Goal: Task Accomplishment & Management: Use online tool/utility

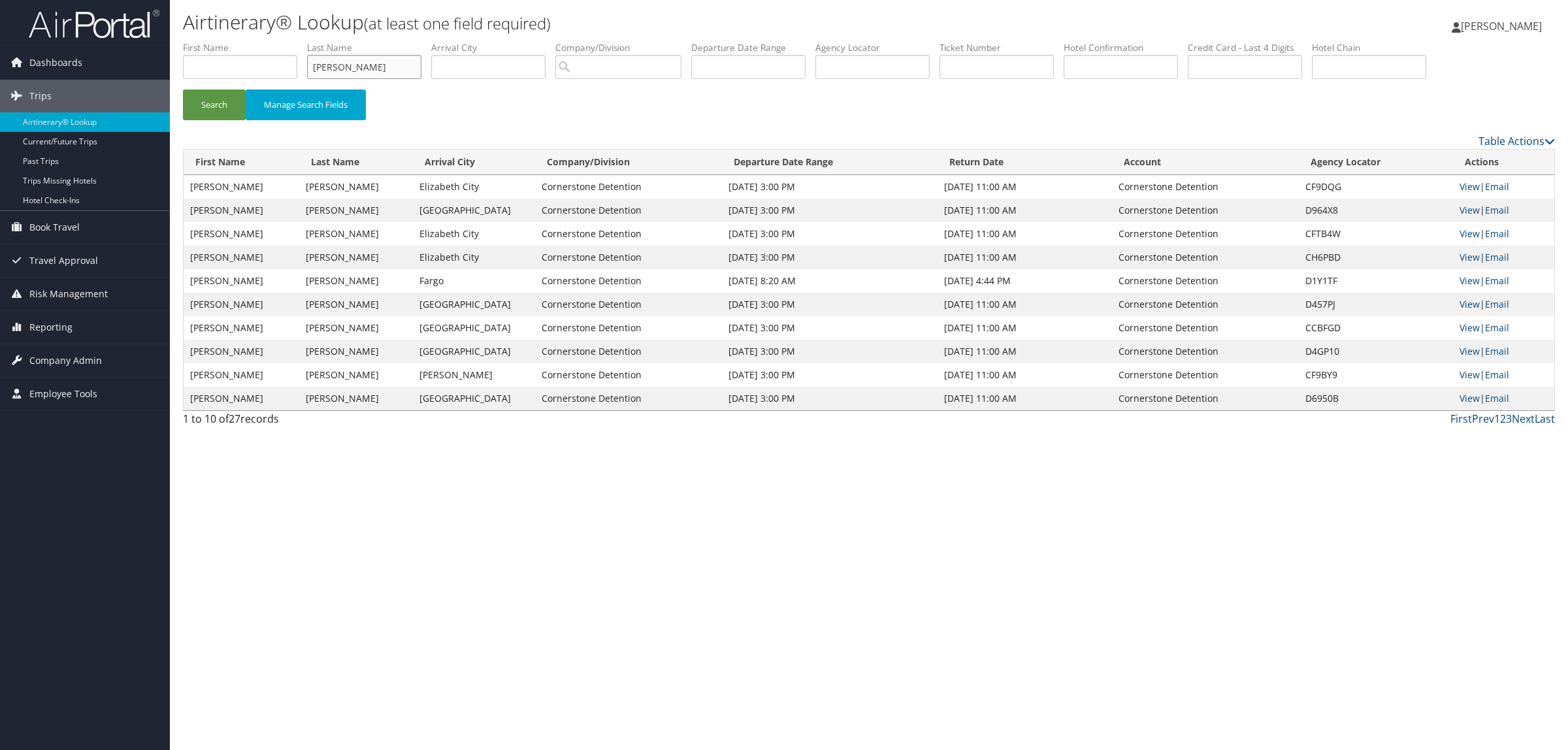
drag, startPoint x: 366, startPoint y: 76, endPoint x: 216, endPoint y: 72, distance: 150.1
click at [216, 41] on ul "First Name Last Name [PERSON_NAME] Departure City Arrival City Company/Division…" at bounding box center [869, 41] width 1372 height 0
click at [902, 66] on input "text" at bounding box center [873, 67] width 114 height 24
paste input "HXKKII"
type input "HXKKII"
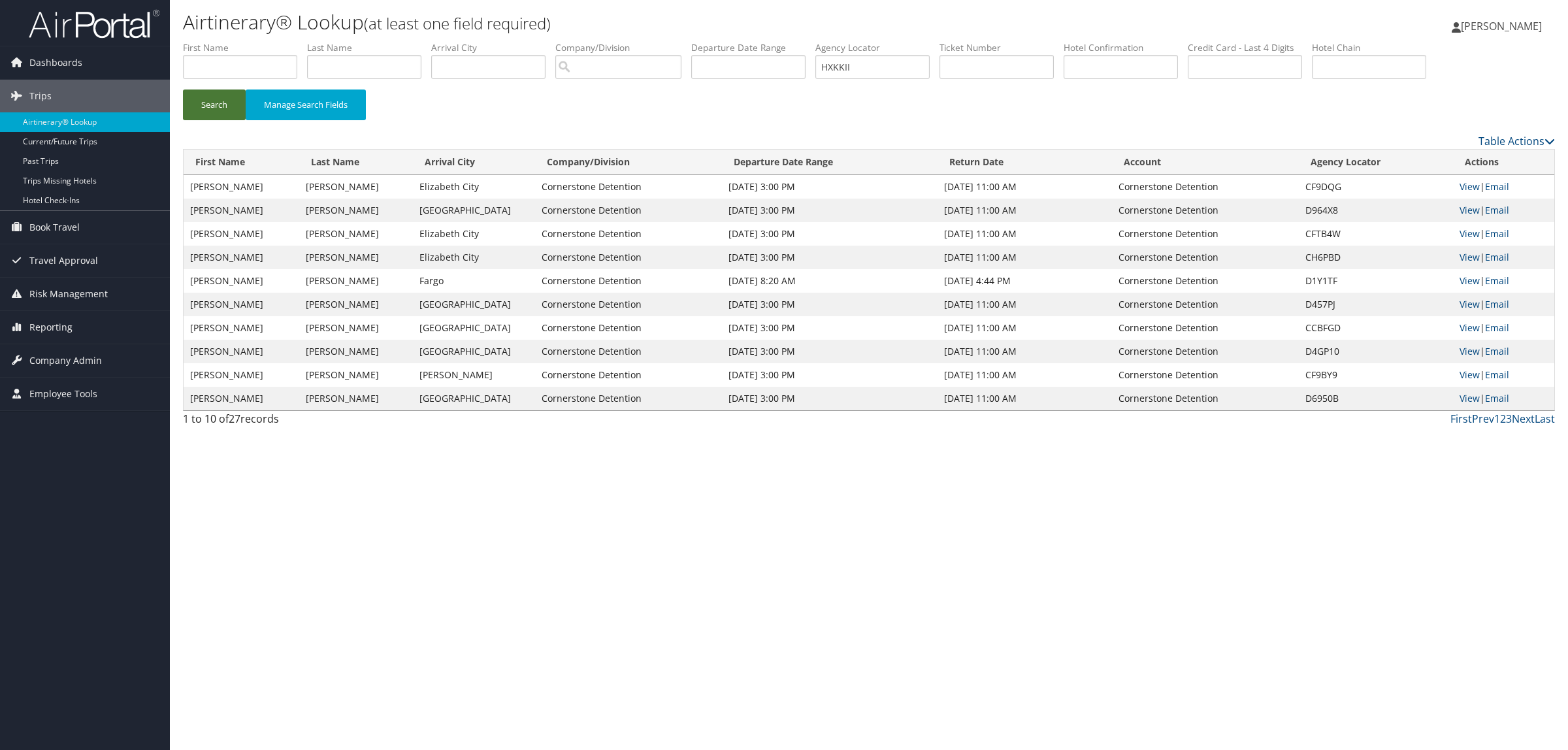
click at [227, 105] on button "Search" at bounding box center [214, 105] width 63 height 30
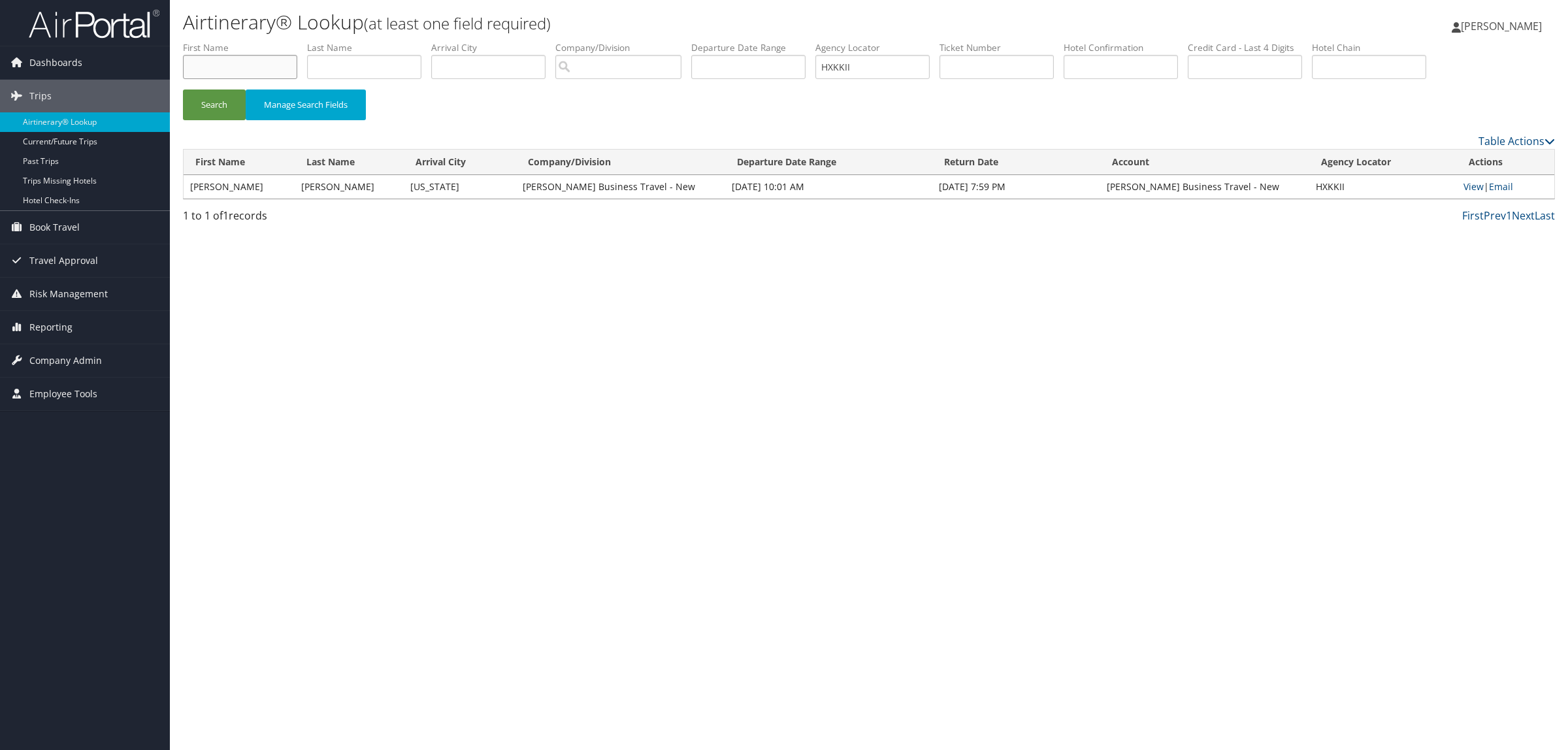
click at [245, 62] on input "text" at bounding box center [240, 67] width 114 height 24
paste input "[PERSON_NAME]/[PERSON_NAME]"
drag, startPoint x: 230, startPoint y: 62, endPoint x: 281, endPoint y: 66, distance: 51.2
click at [281, 66] on input "[PERSON_NAME]/[PERSON_NAME]" at bounding box center [240, 67] width 114 height 24
type input "[PERSON_NAME]"
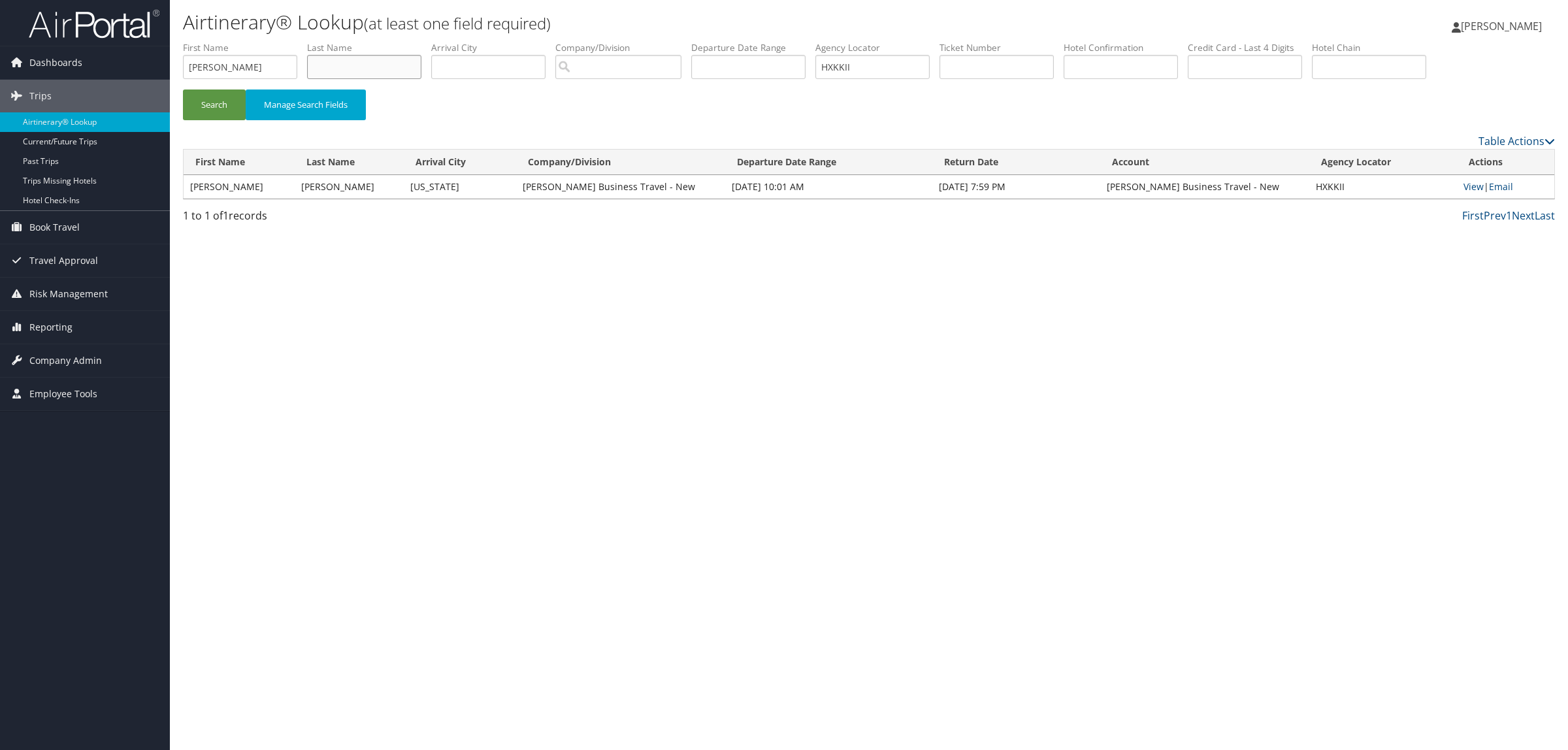
click at [374, 59] on input "text" at bounding box center [364, 67] width 114 height 24
type input "kao"
drag, startPoint x: 801, startPoint y: 66, endPoint x: 748, endPoint y: 66, distance: 53.0
click at [748, 41] on ul "First Name [PERSON_NAME] Last Name [PERSON_NAME] Departure City Arrival City Co…" at bounding box center [869, 41] width 1372 height 0
click at [183, 90] on button "Search" at bounding box center [214, 105] width 63 height 30
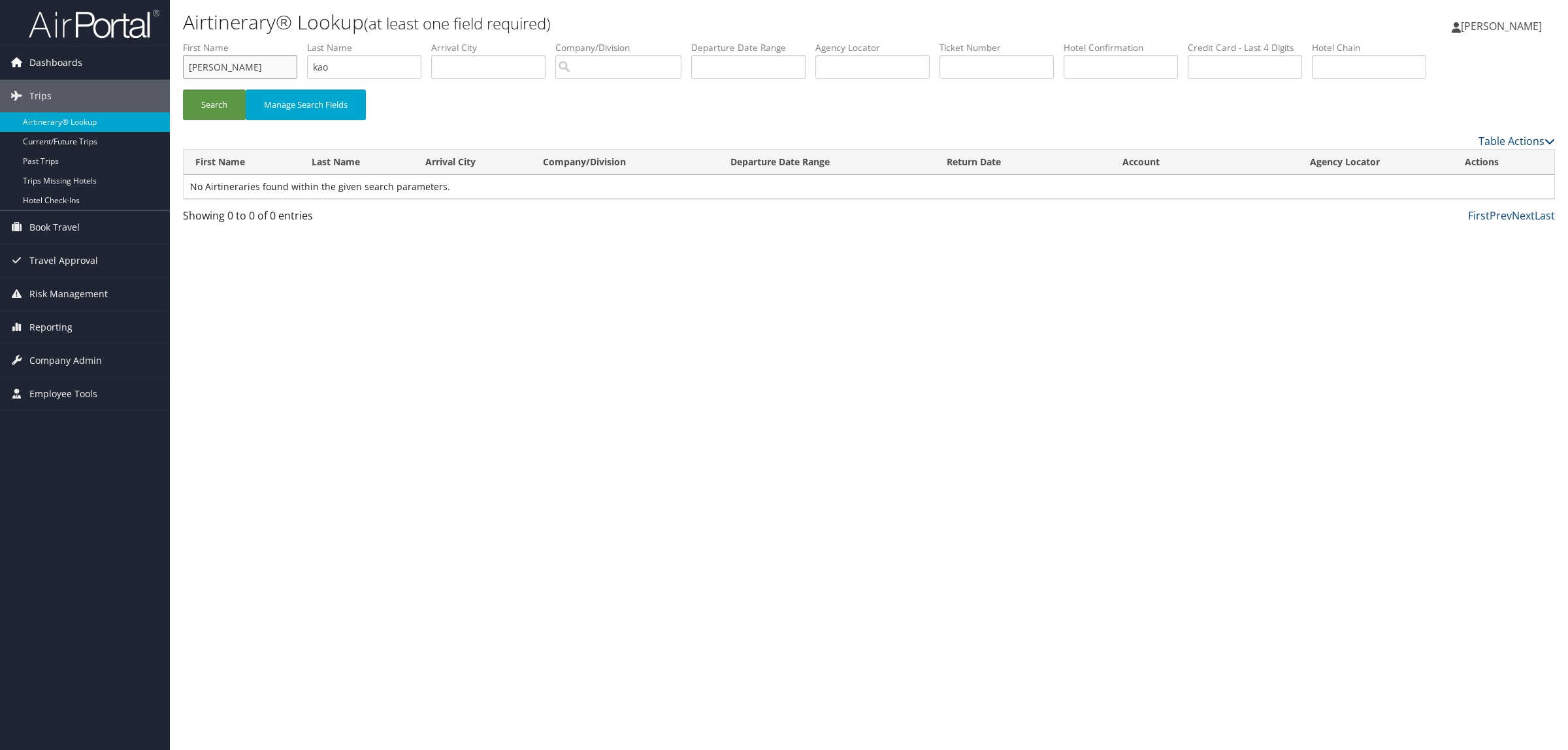
drag, startPoint x: 287, startPoint y: 64, endPoint x: 0, endPoint y: 72, distance: 287.1
click at [0, 72] on div "Dashboards AirPortal 360™ (Manager) AirPortal 360™ (Agent) My Travel Dashboard …" at bounding box center [784, 375] width 1568 height 750
click at [223, 112] on button "Search" at bounding box center [214, 105] width 63 height 30
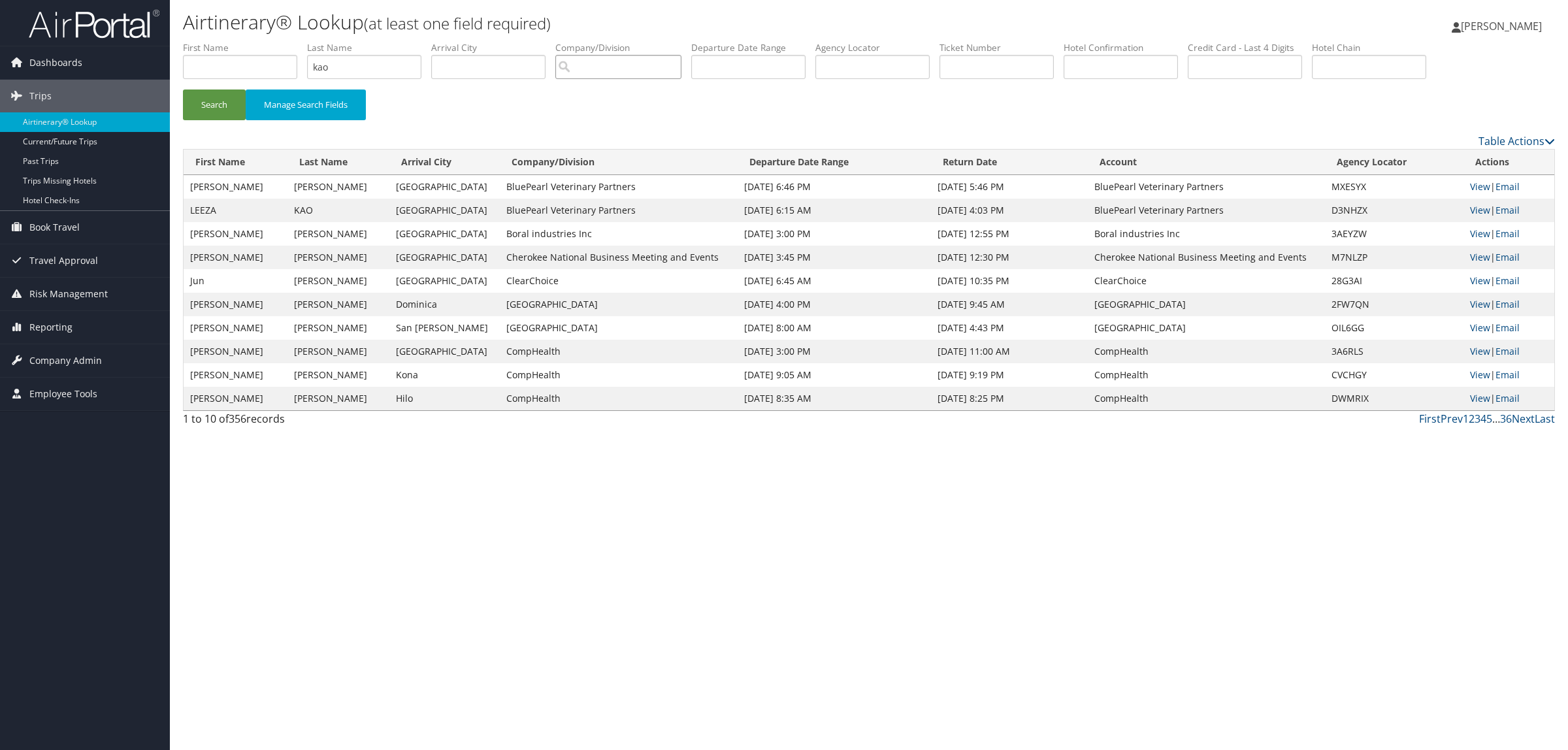
click at [655, 66] on input "search" at bounding box center [619, 67] width 126 height 24
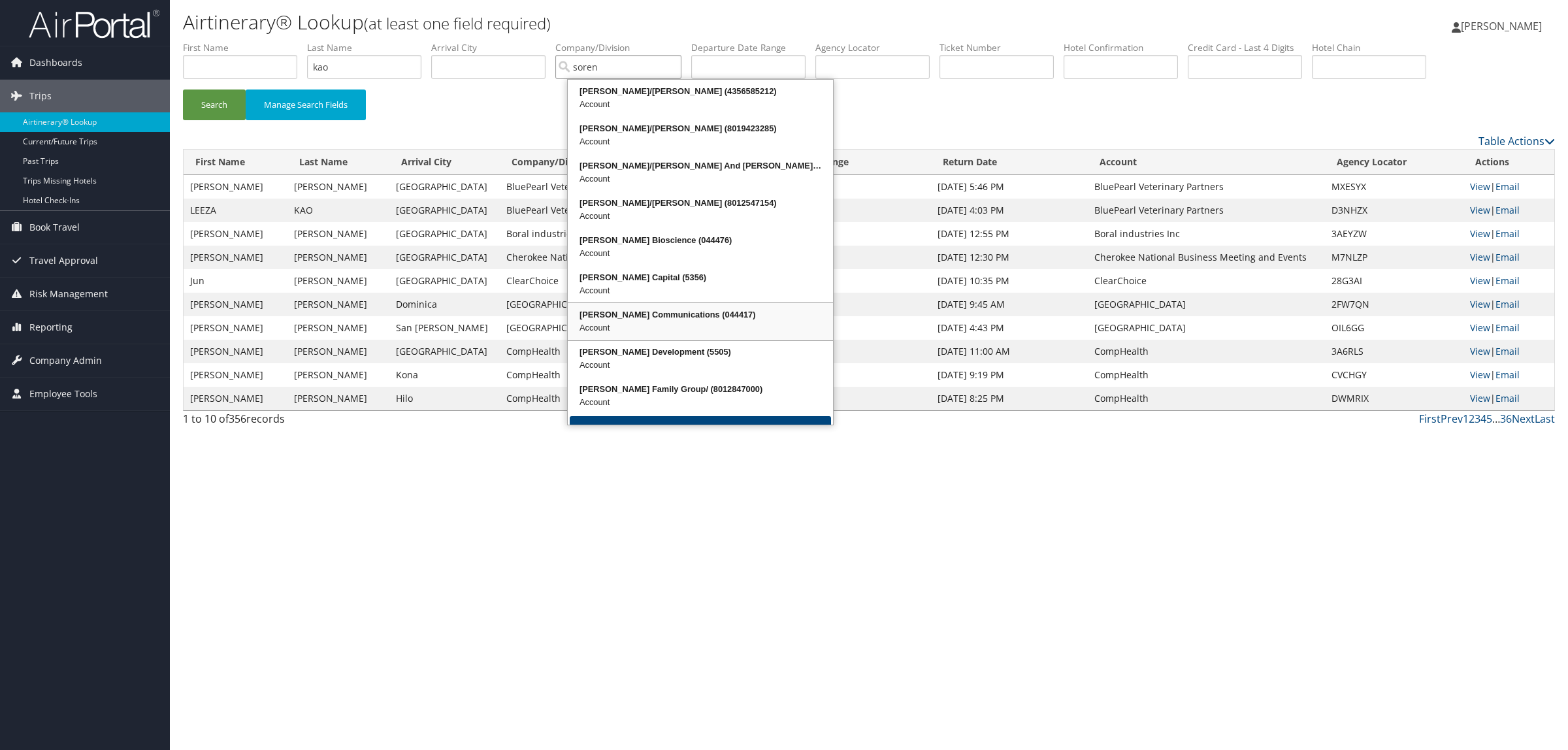
click at [740, 328] on div "Account" at bounding box center [701, 328] width 261 height 13
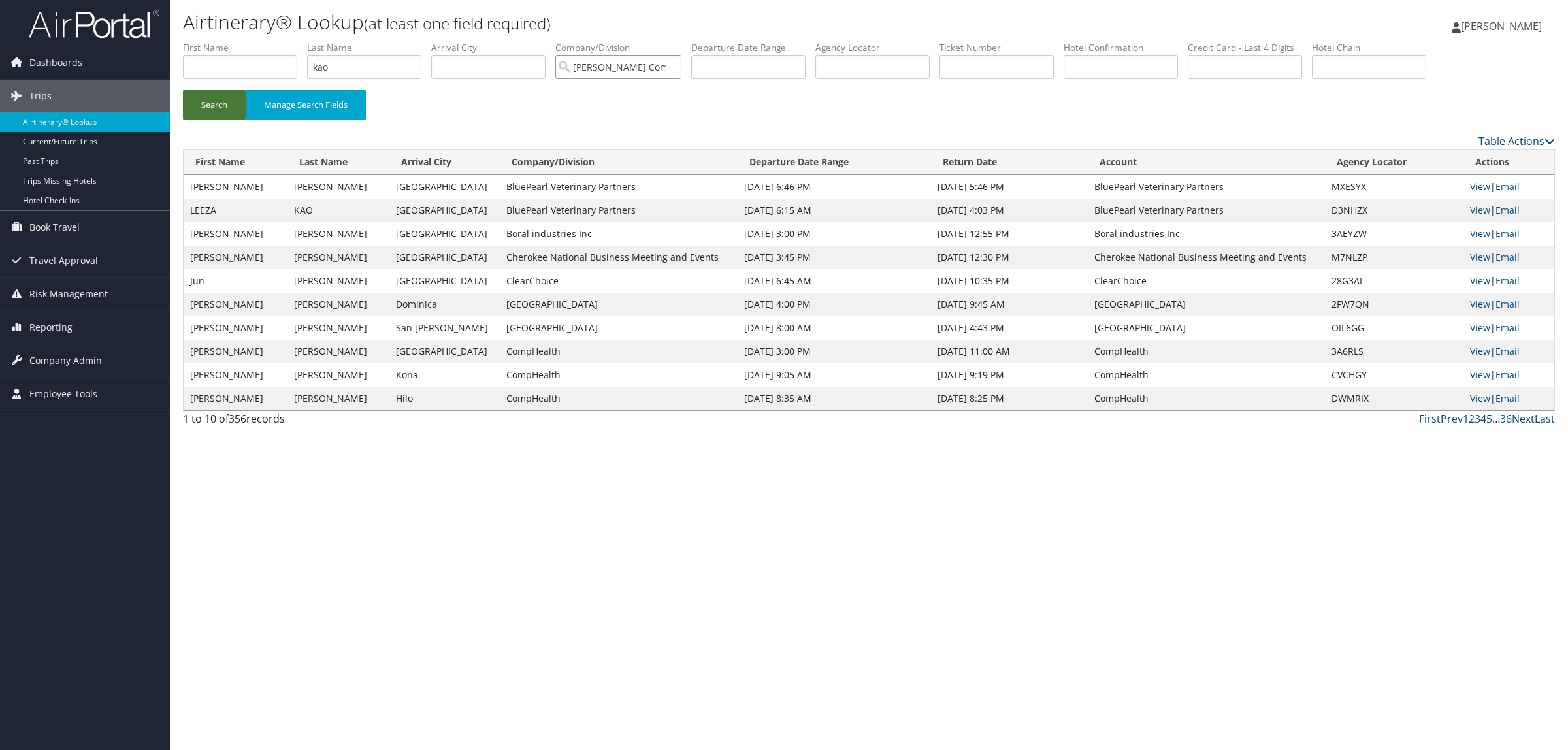
type input "[PERSON_NAME] Communications"
click at [226, 103] on button "Search" at bounding box center [214, 105] width 63 height 30
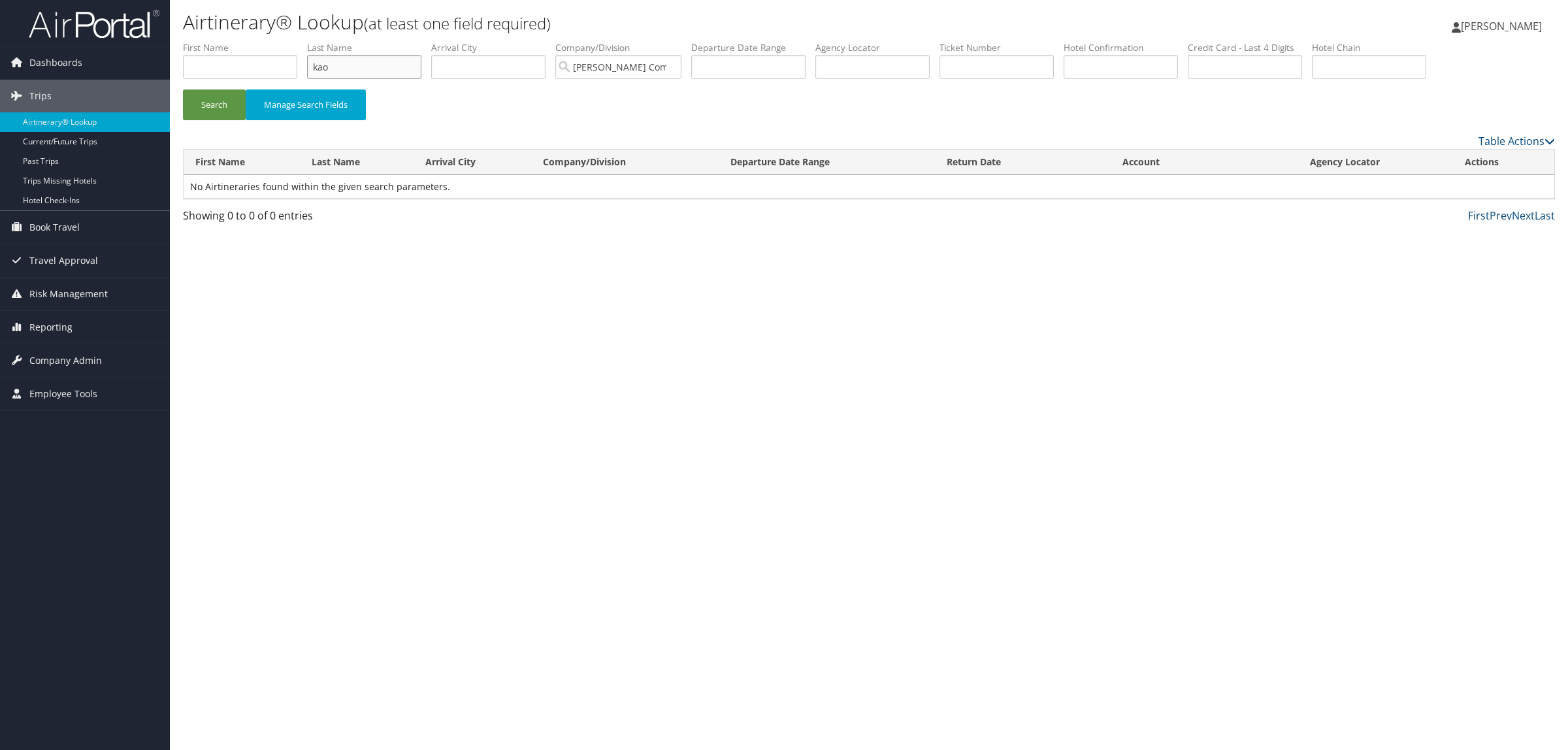
drag, startPoint x: 363, startPoint y: 76, endPoint x: 209, endPoint y: 74, distance: 154.0
click at [209, 41] on ul "First Name Last Name [PERSON_NAME] Departure City Arrival City Company/Division…" at bounding box center [869, 41] width 1372 height 0
click at [223, 68] on input "text" at bounding box center [240, 67] width 114 height 24
type input "kao"
click at [183, 90] on button "Search" at bounding box center [214, 105] width 63 height 30
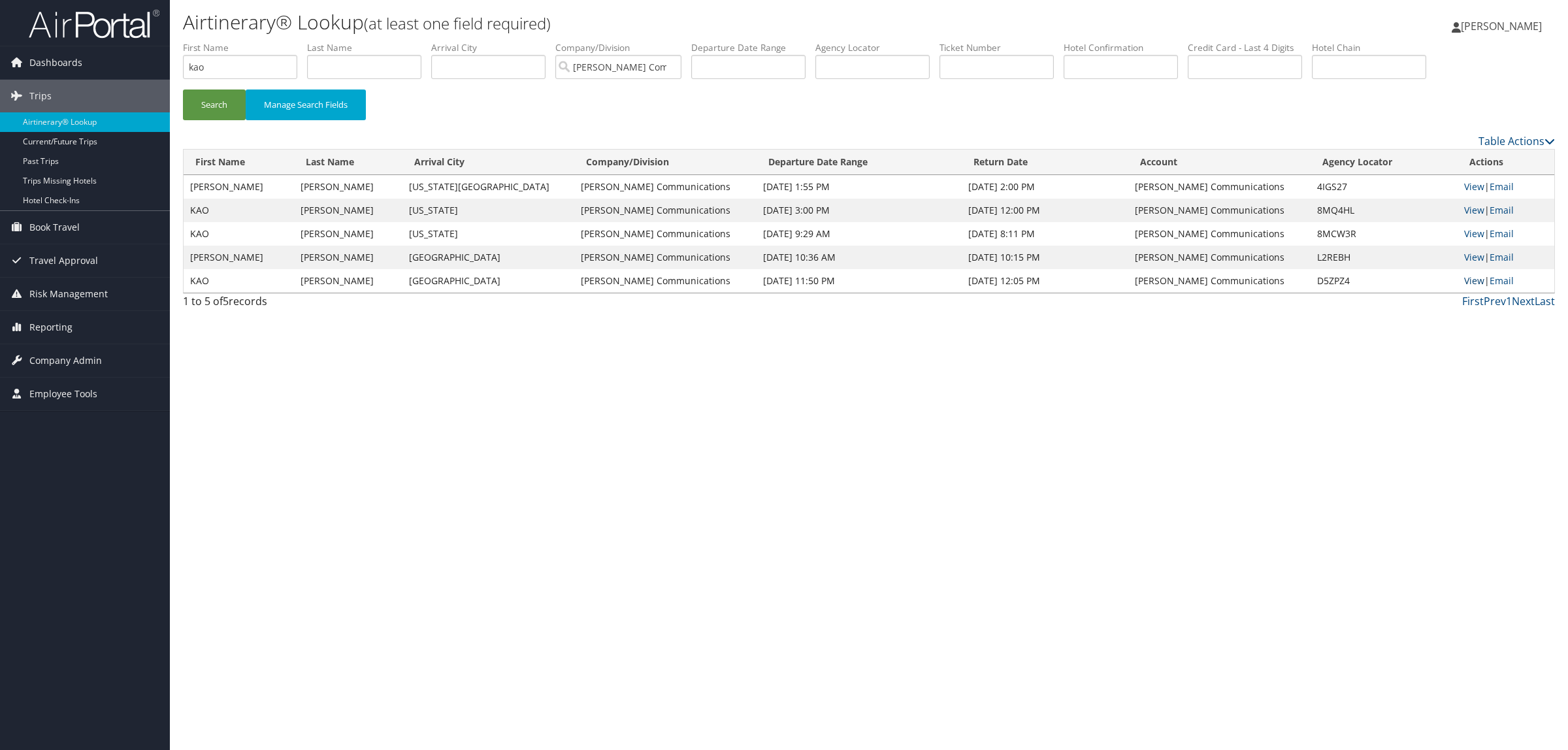
click at [1474, 277] on link "View" at bounding box center [1474, 280] width 21 height 12
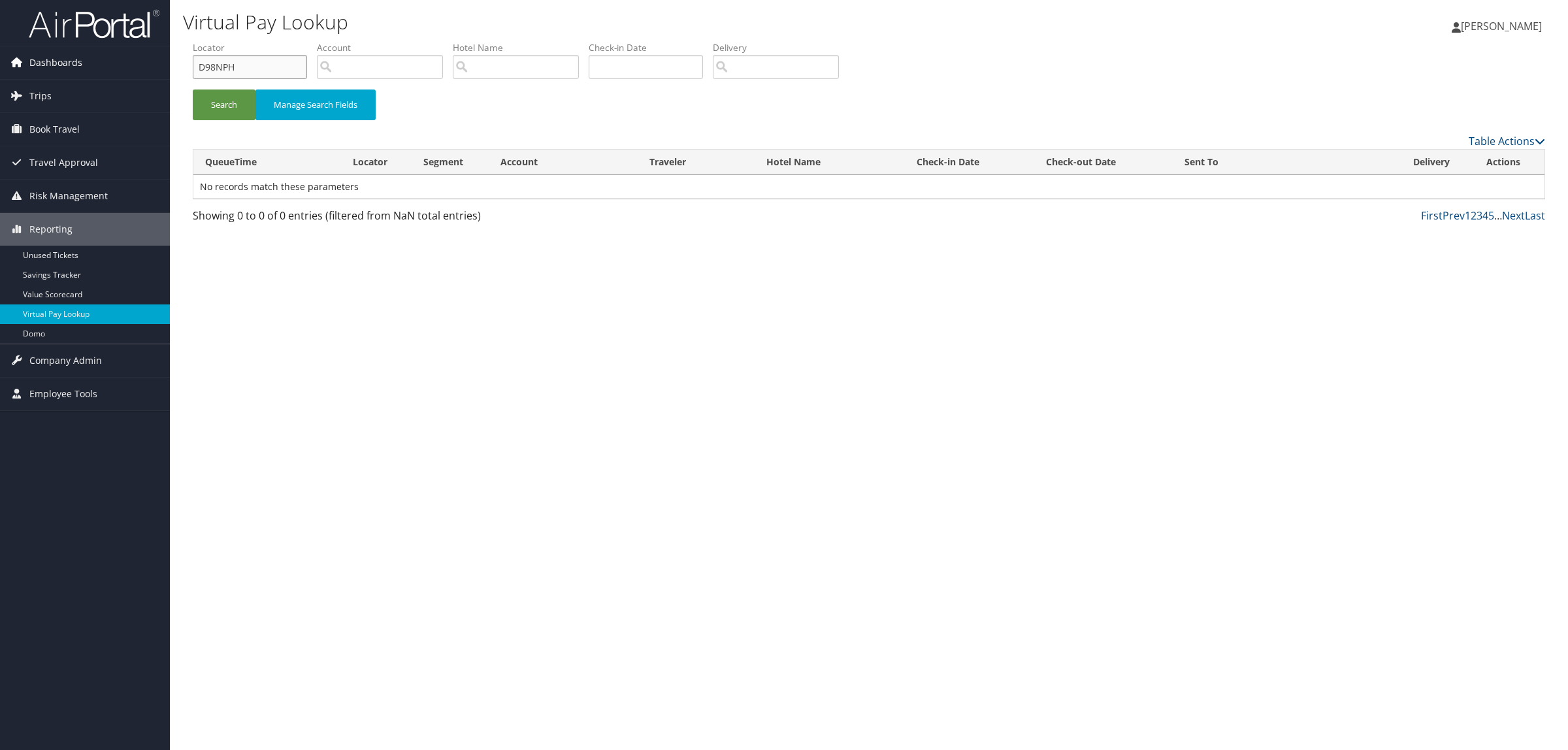
drag, startPoint x: 165, startPoint y: 73, endPoint x: 106, endPoint y: 67, distance: 59.3
click at [100, 72] on div "Dashboards AirPortal 360™ (Manager) AirPortal 360™ (Agent) My Travel Dashboard …" at bounding box center [784, 375] width 1568 height 750
paste input "7F5ZB"
type input "D7F5ZB"
click at [234, 95] on button "Search" at bounding box center [224, 105] width 63 height 30
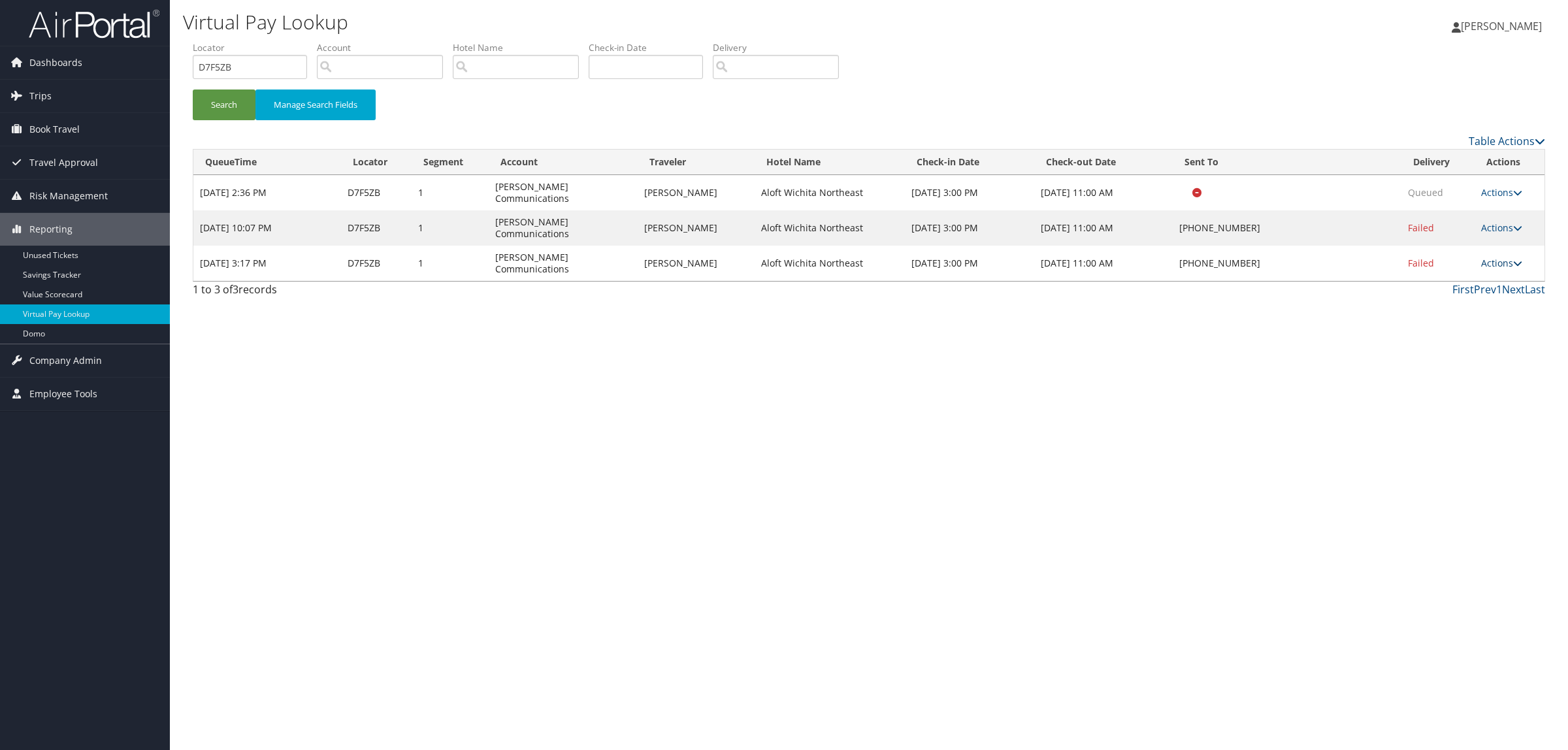
click at [1500, 257] on link "Actions" at bounding box center [1502, 263] width 41 height 12
click at [1471, 270] on link "Logs" at bounding box center [1462, 274] width 112 height 22
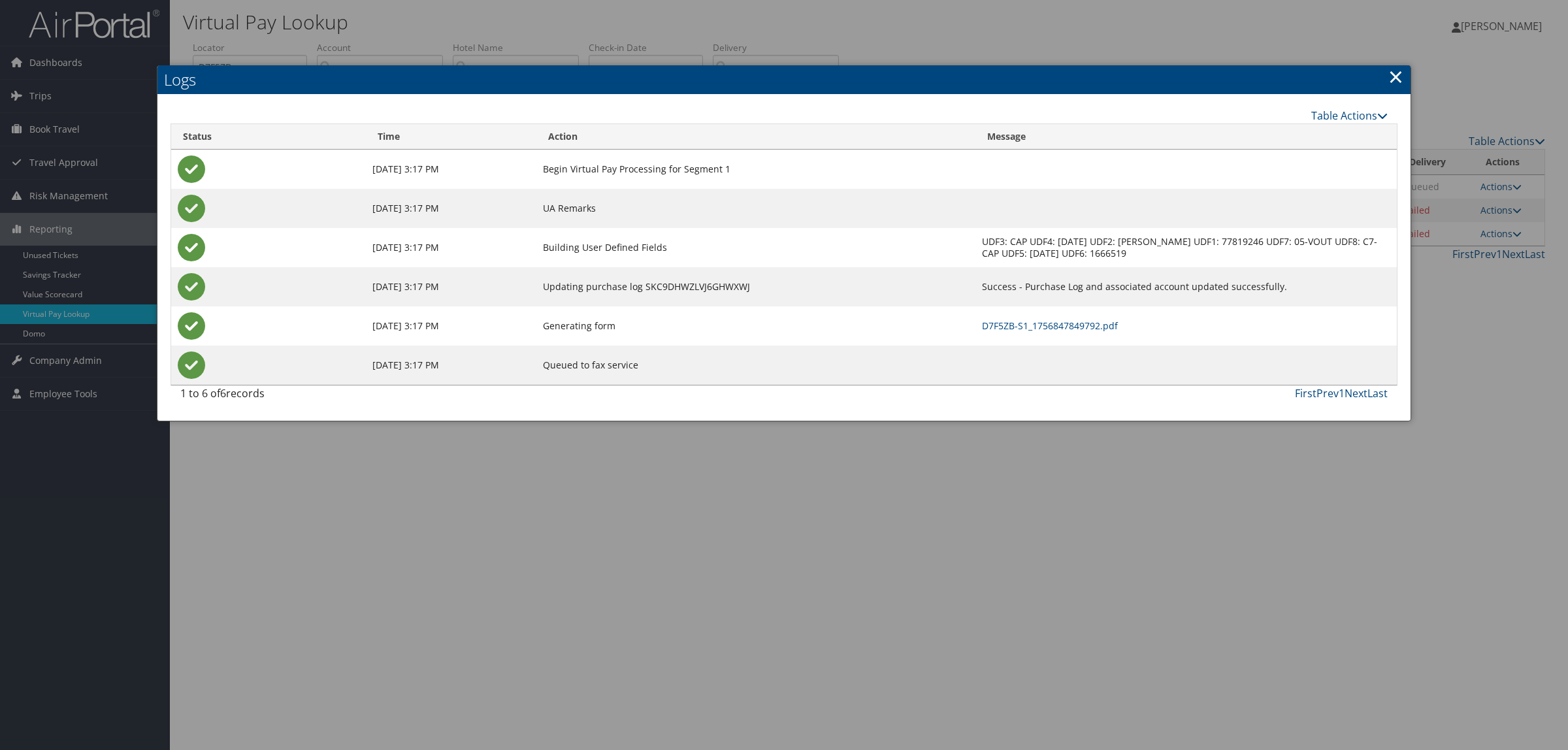
click at [1199, 481] on div at bounding box center [784, 375] width 1568 height 750
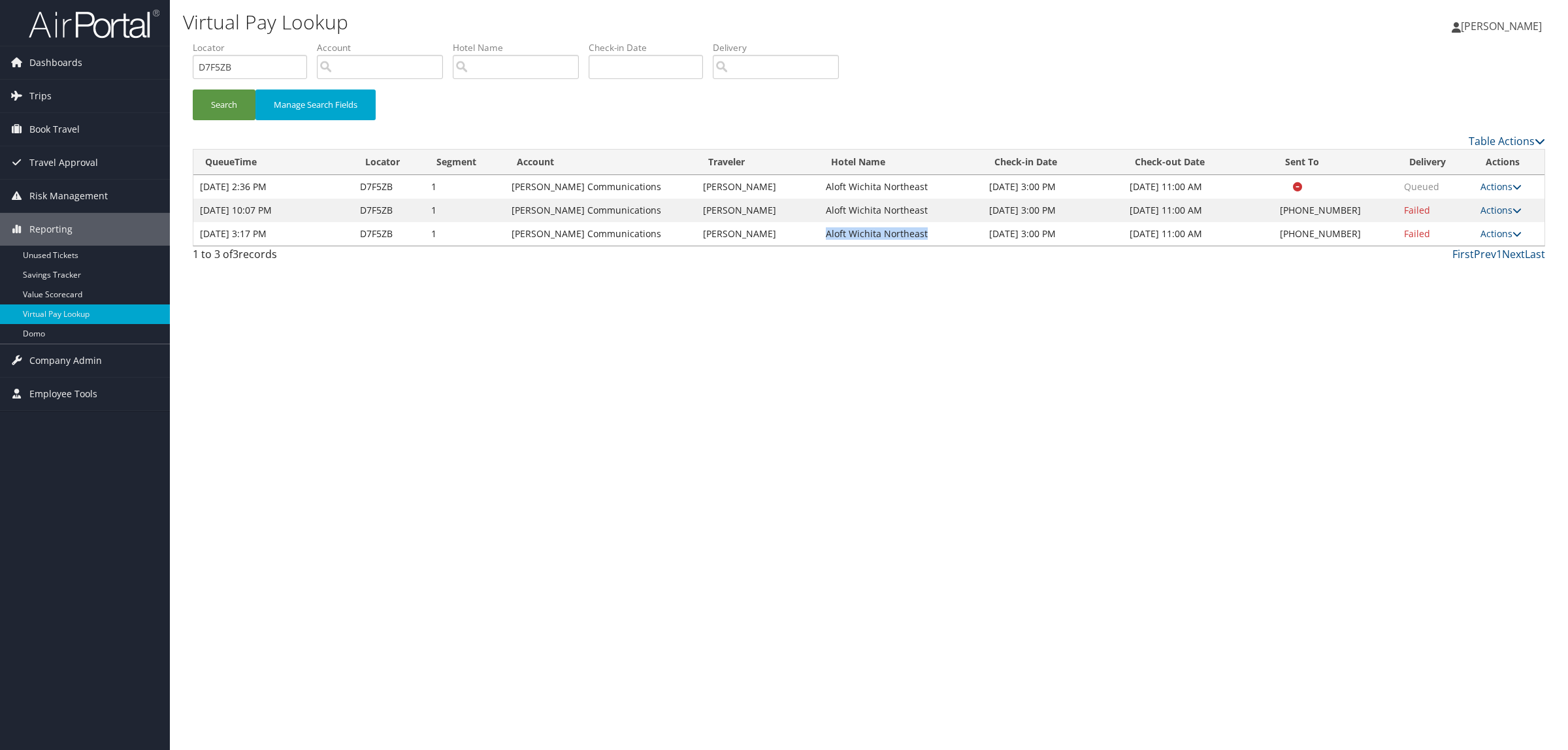
drag, startPoint x: 827, startPoint y: 229, endPoint x: 934, endPoint y: 229, distance: 107.0
click at [934, 229] on td "Aloft Wichita Northeast" at bounding box center [901, 233] width 163 height 24
copy td "Aloft Wichita Northeast"
click at [1505, 232] on link "Actions" at bounding box center [1501, 233] width 41 height 12
click at [1478, 261] on link "Resend" at bounding box center [1462, 252] width 112 height 22
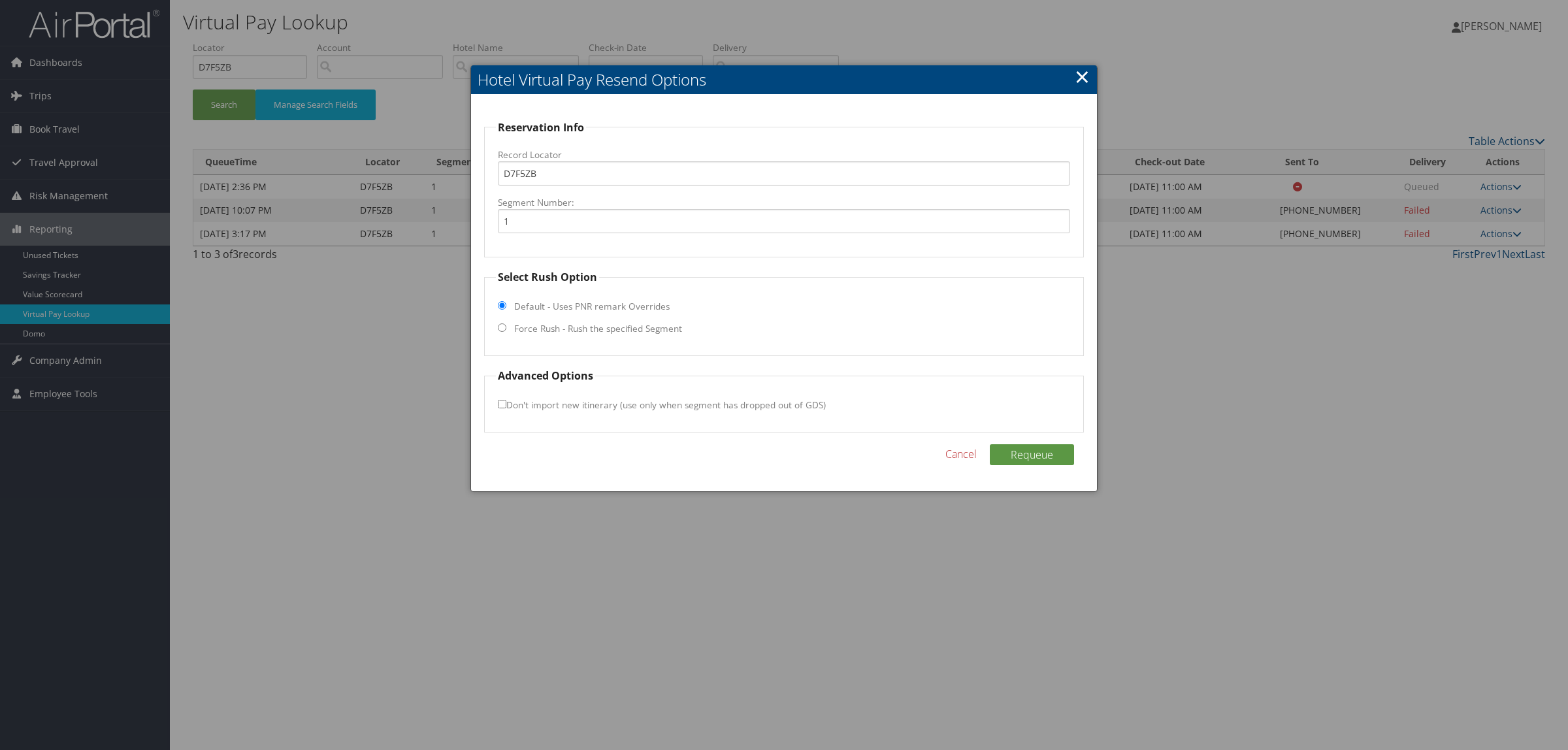
click at [563, 328] on label "Force Rush - Rush the specified Segment" at bounding box center [597, 328] width 168 height 13
click at [506, 328] on input "Force Rush - Rush the specified Segment" at bounding box center [502, 327] width 8 height 8
radio input "true"
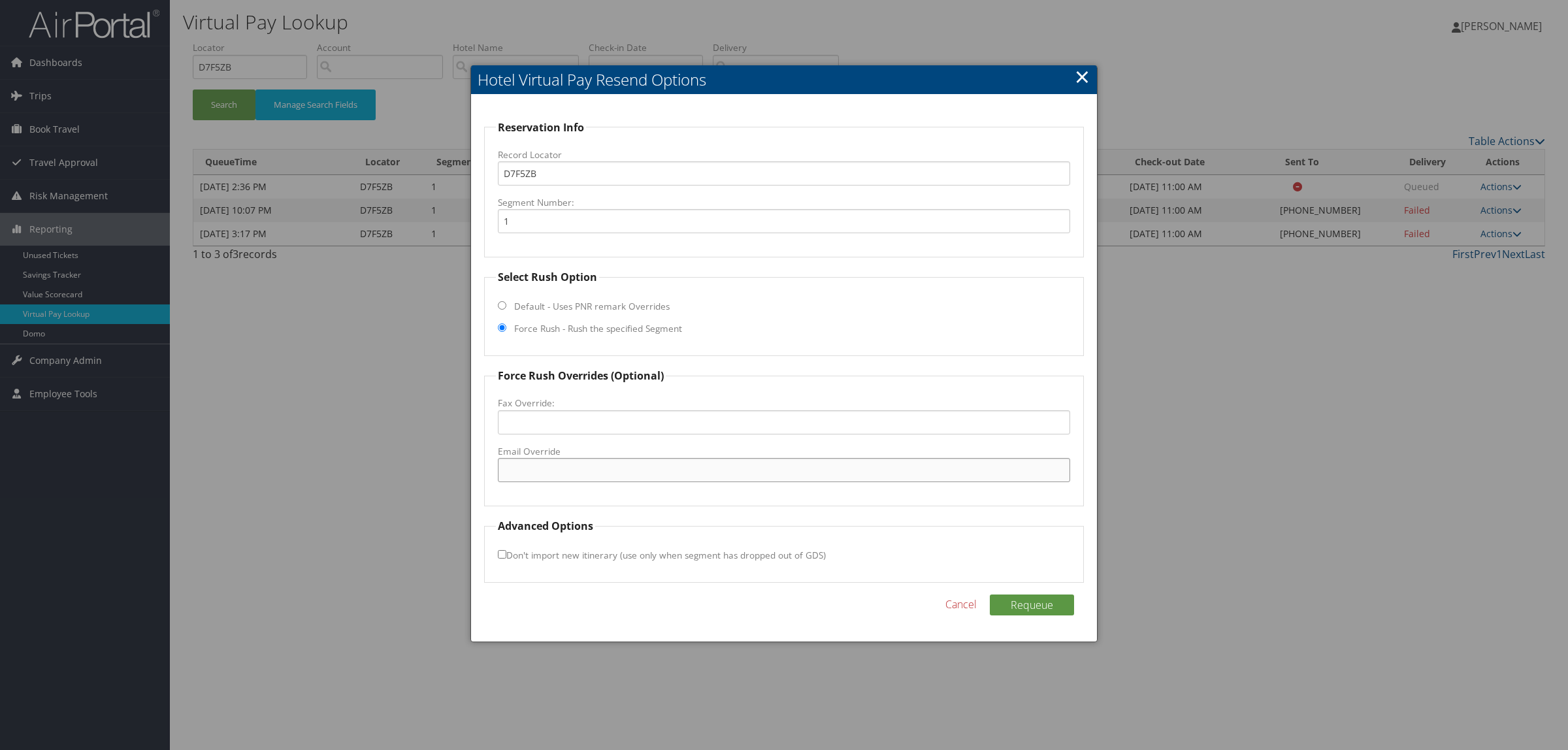
paste input ""info@aloftwichita.com" <info@aloftwichita.com>"
drag, startPoint x: 603, startPoint y: 467, endPoint x: 714, endPoint y: 470, distance: 111.0
click at [714, 470] on input ""info@aloftwichita.com" <info@aloftwichita.com>" at bounding box center [784, 470] width 572 height 24
drag, startPoint x: 508, startPoint y: 471, endPoint x: 465, endPoint y: 471, distance: 43.0
click at [465, 471] on body "Menu Dashboards ► AirPortal 360™ (Manager) AirPortal 360™ (Agent) My Travel Das…" at bounding box center [784, 375] width 1568 height 750
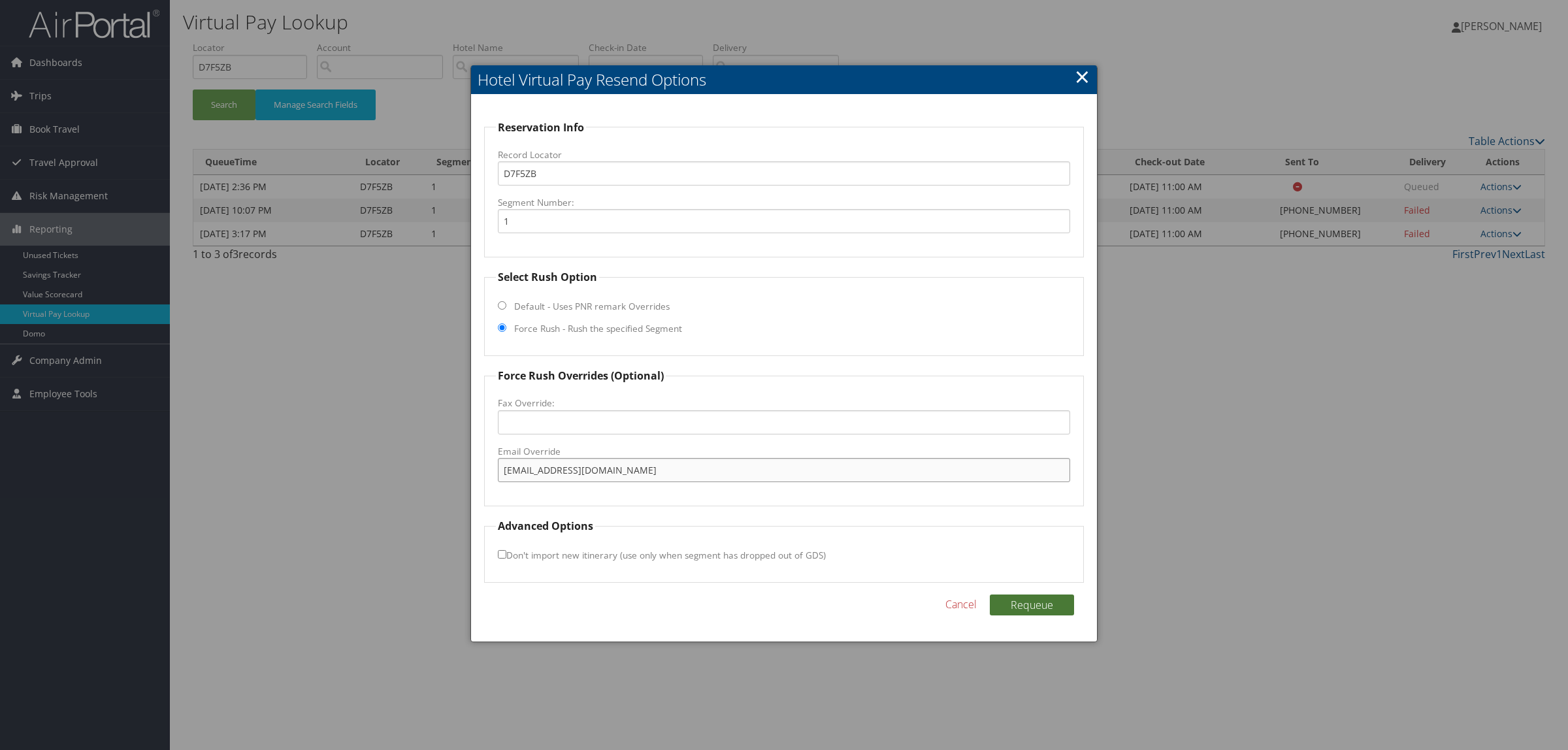
type input "info@aloftwichita.com"
click at [1012, 604] on button "Requeue" at bounding box center [1031, 605] width 84 height 21
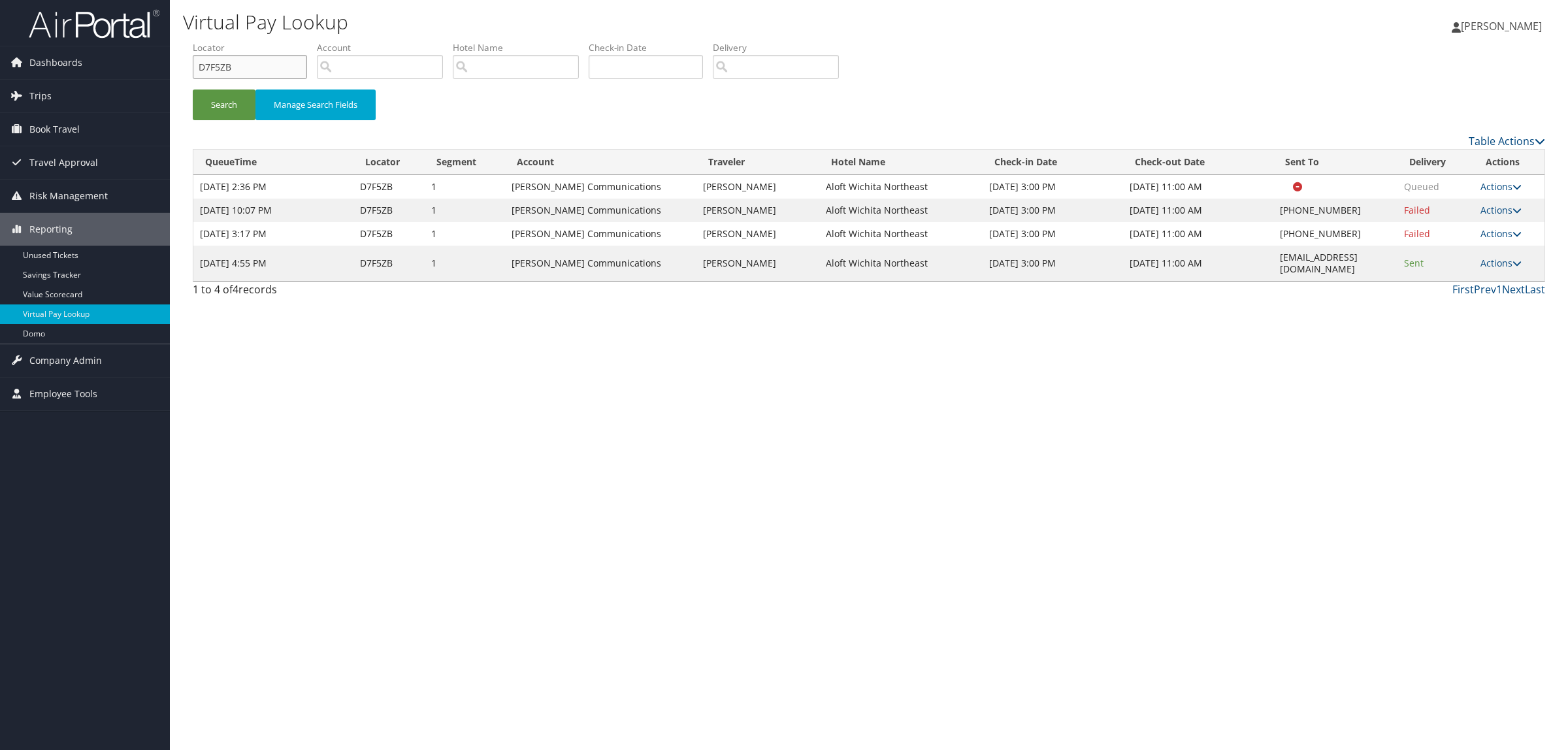
drag, startPoint x: 265, startPoint y: 67, endPoint x: 174, endPoint y: 63, distance: 91.1
click at [119, 53] on div "Dashboards AirPortal 360™ (Manager) AirPortal 360™ (Agent) My Travel Dashboard …" at bounding box center [784, 375] width 1568 height 750
paste input "5ZPZ4"
type input "D5ZPZ4"
click at [197, 97] on button "Search" at bounding box center [224, 105] width 63 height 30
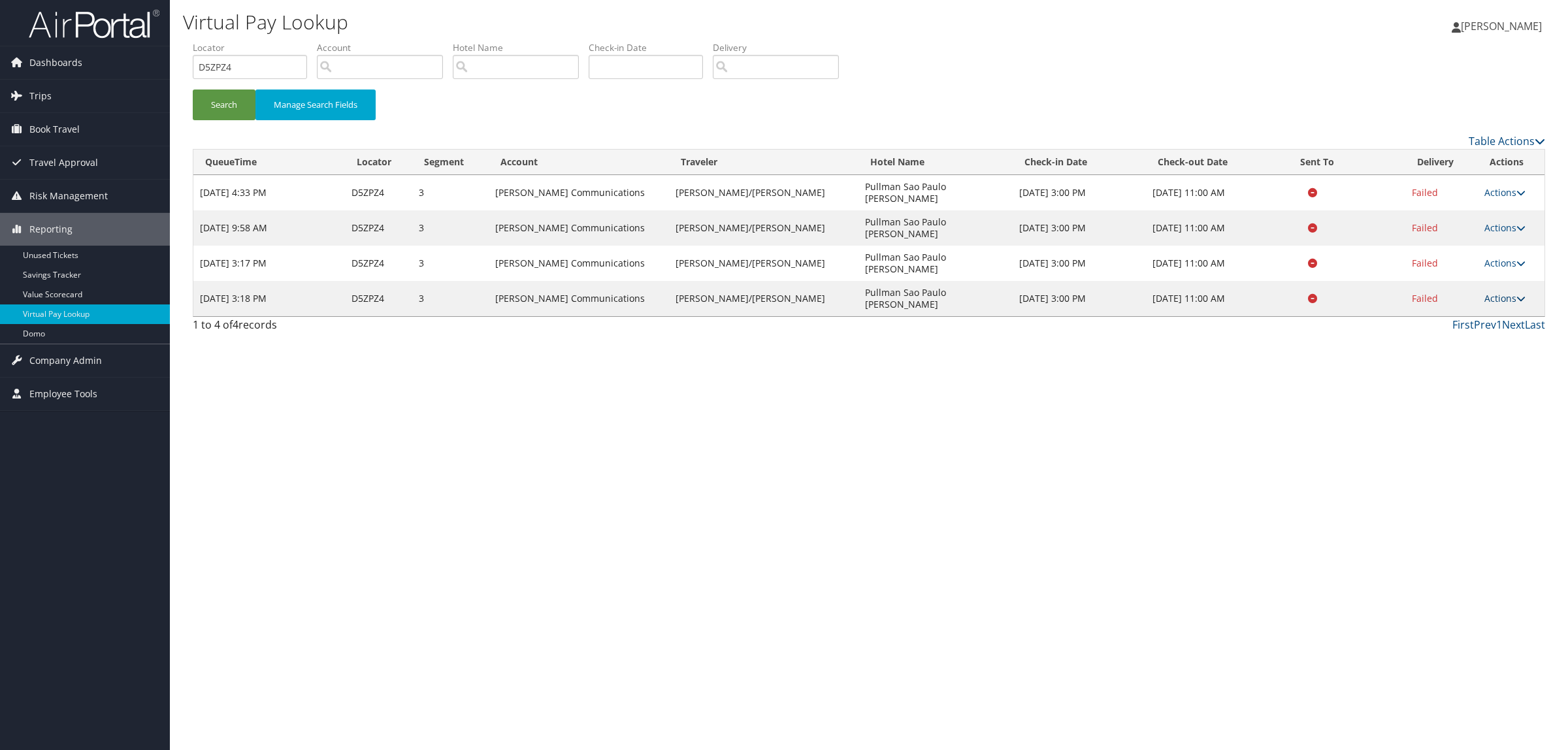
click at [1487, 292] on link "Actions" at bounding box center [1505, 298] width 41 height 12
click at [1459, 292] on link "Logs" at bounding box center [1476, 298] width 82 height 22
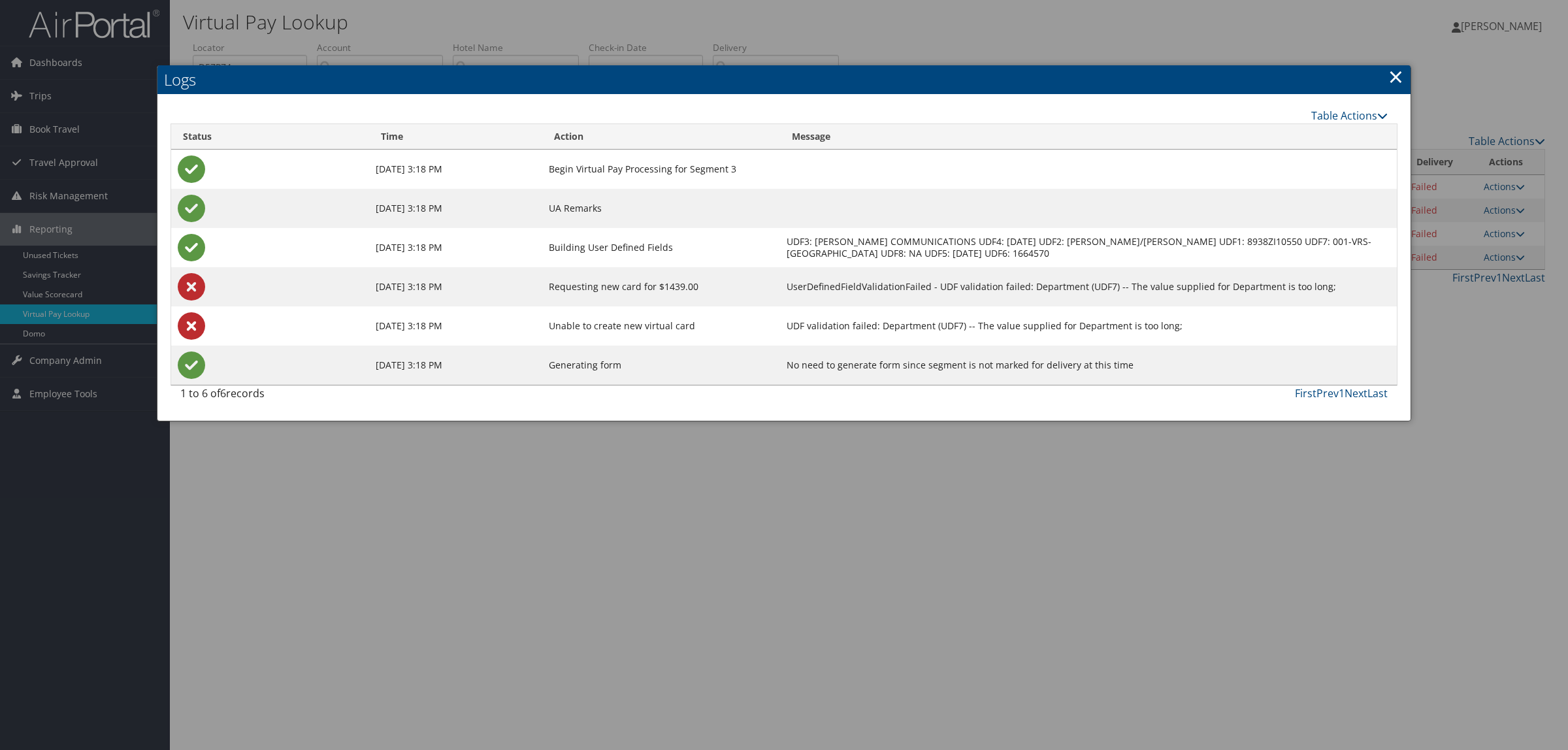
click at [1183, 519] on div at bounding box center [784, 375] width 1568 height 750
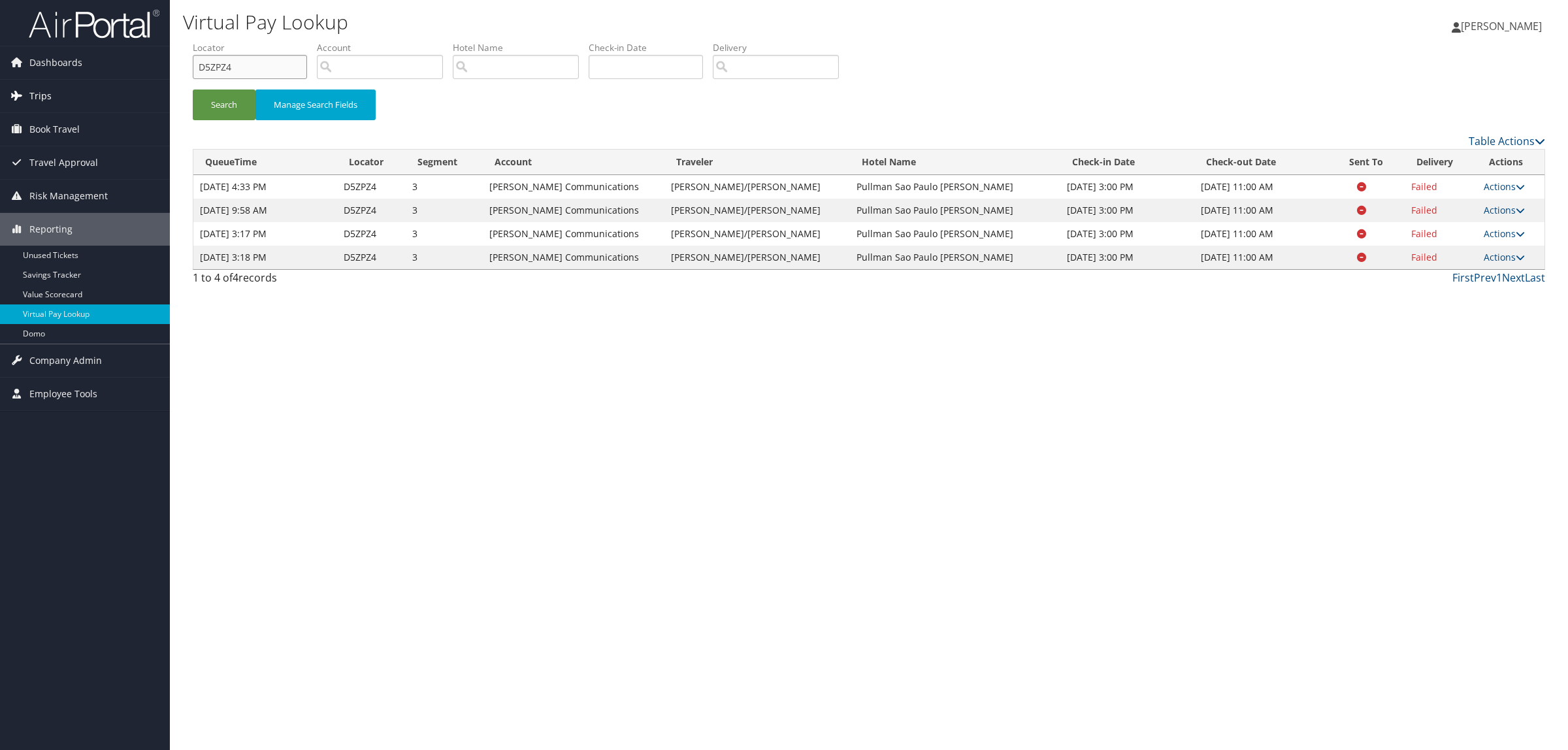
drag, startPoint x: 237, startPoint y: 59, endPoint x: 3, endPoint y: 84, distance: 235.3
click at [0, 63] on div "Dashboards AirPortal 360™ (Manager) AirPortal 360™ (Agent) My Travel Dashboard …" at bounding box center [784, 375] width 1568 height 750
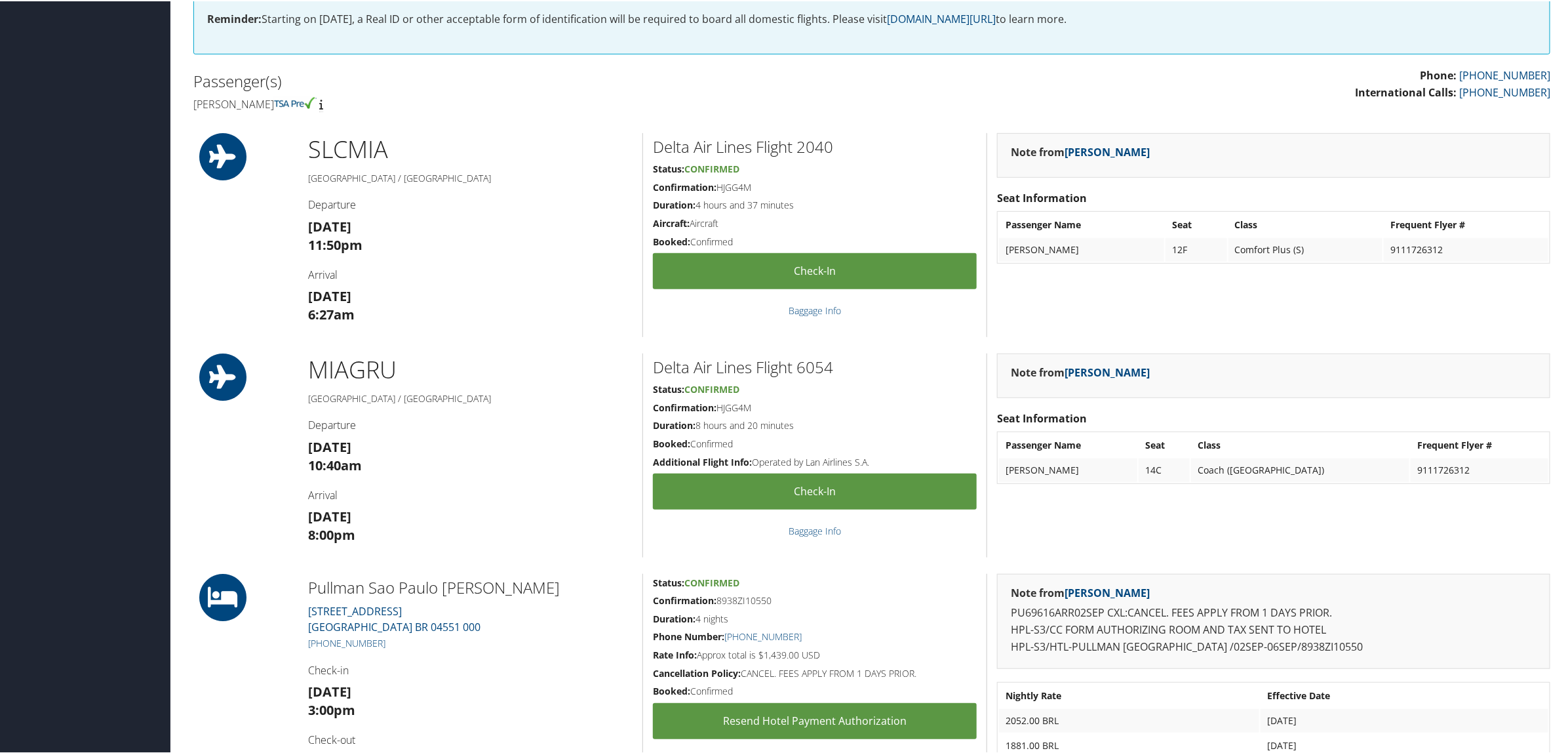
scroll to position [328, 0]
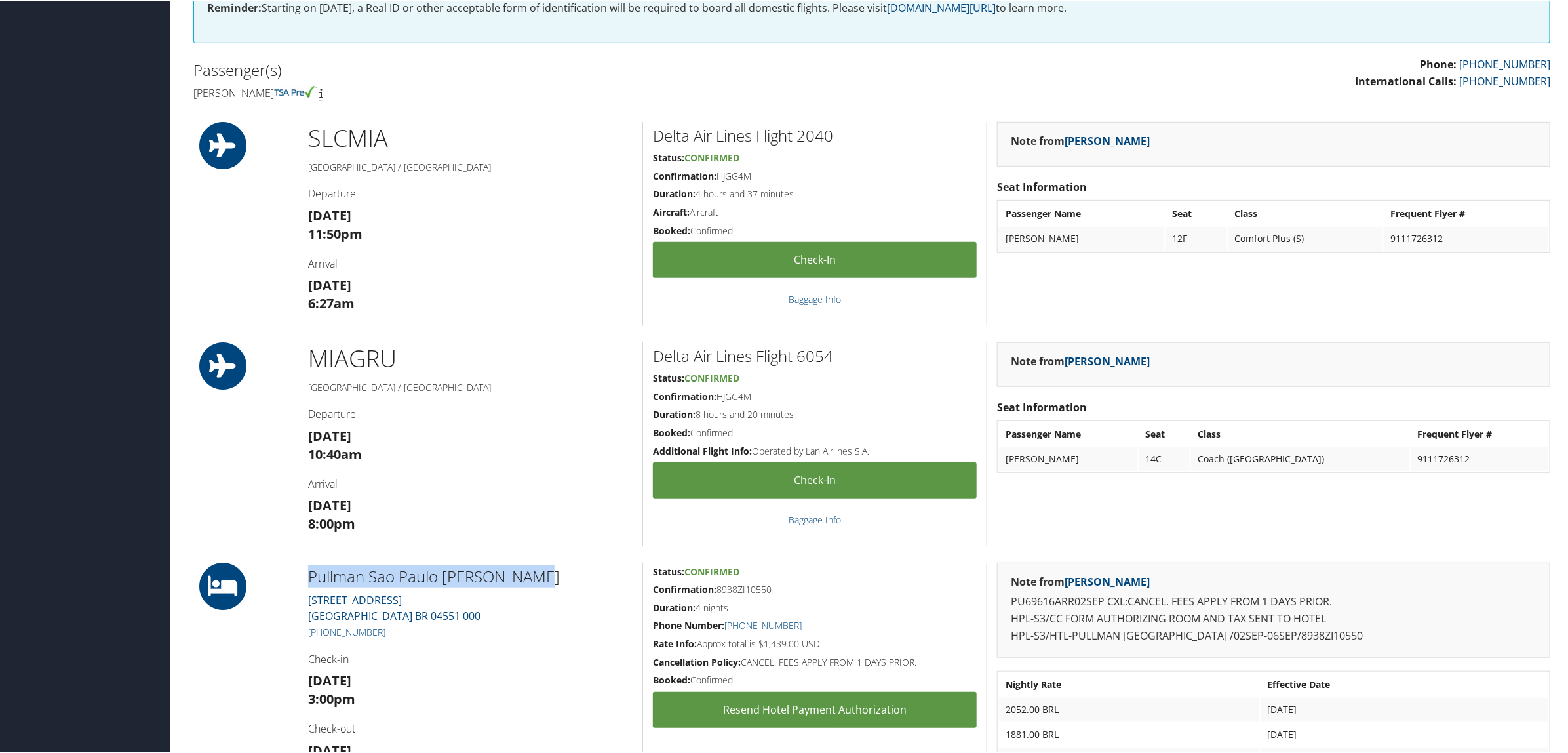
drag, startPoint x: 307, startPoint y: 569, endPoint x: 523, endPoint y: 581, distance: 216.3
click at [523, 581] on h2 "Pullman Sao Paulo Vila Olimpia" at bounding box center [470, 574] width 324 height 22
copy h2 "Pullman Sao Paulo Vila Olimpia"
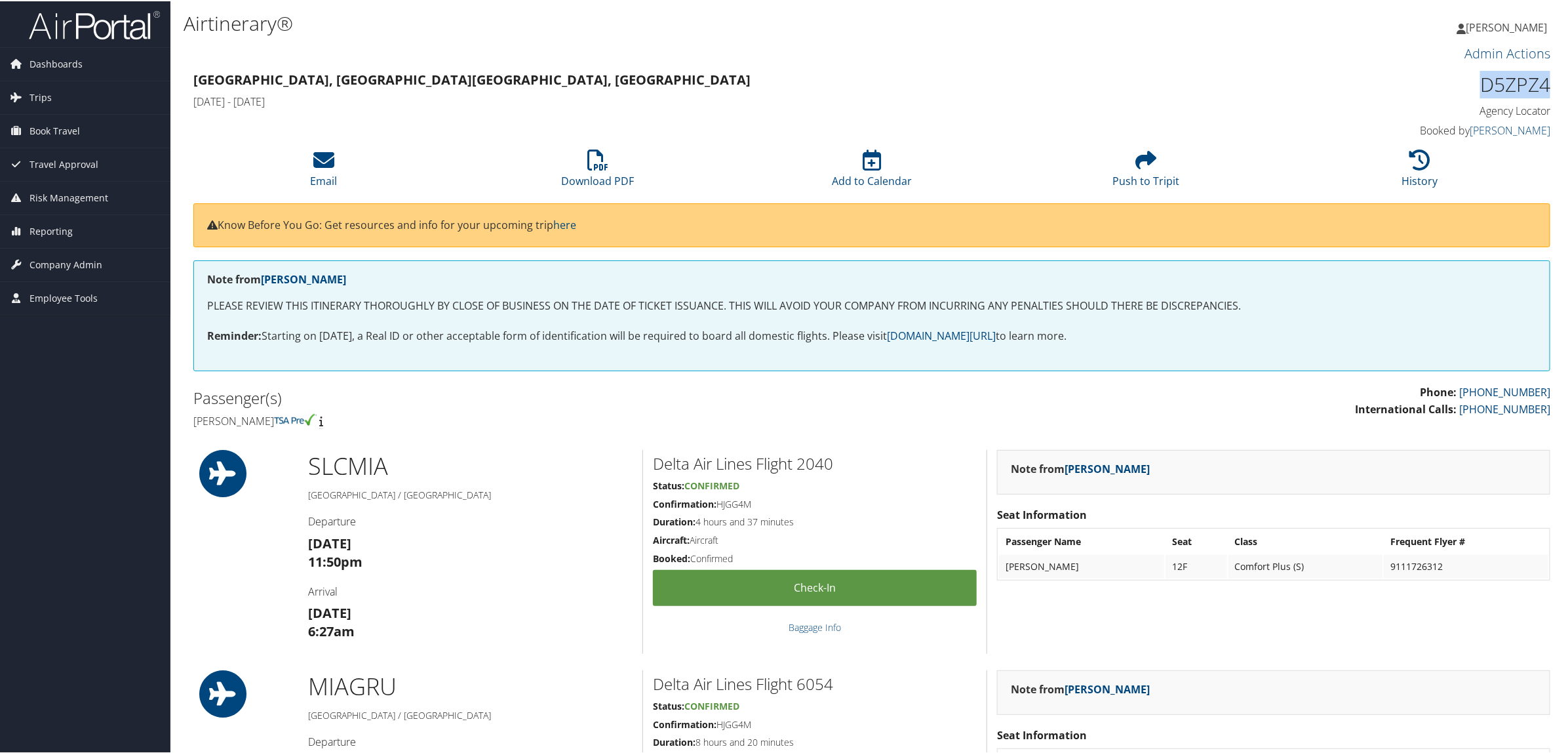
drag, startPoint x: 1473, startPoint y: 81, endPoint x: 1541, endPoint y: 86, distance: 68.2
copy h1 "D5ZPZ4"
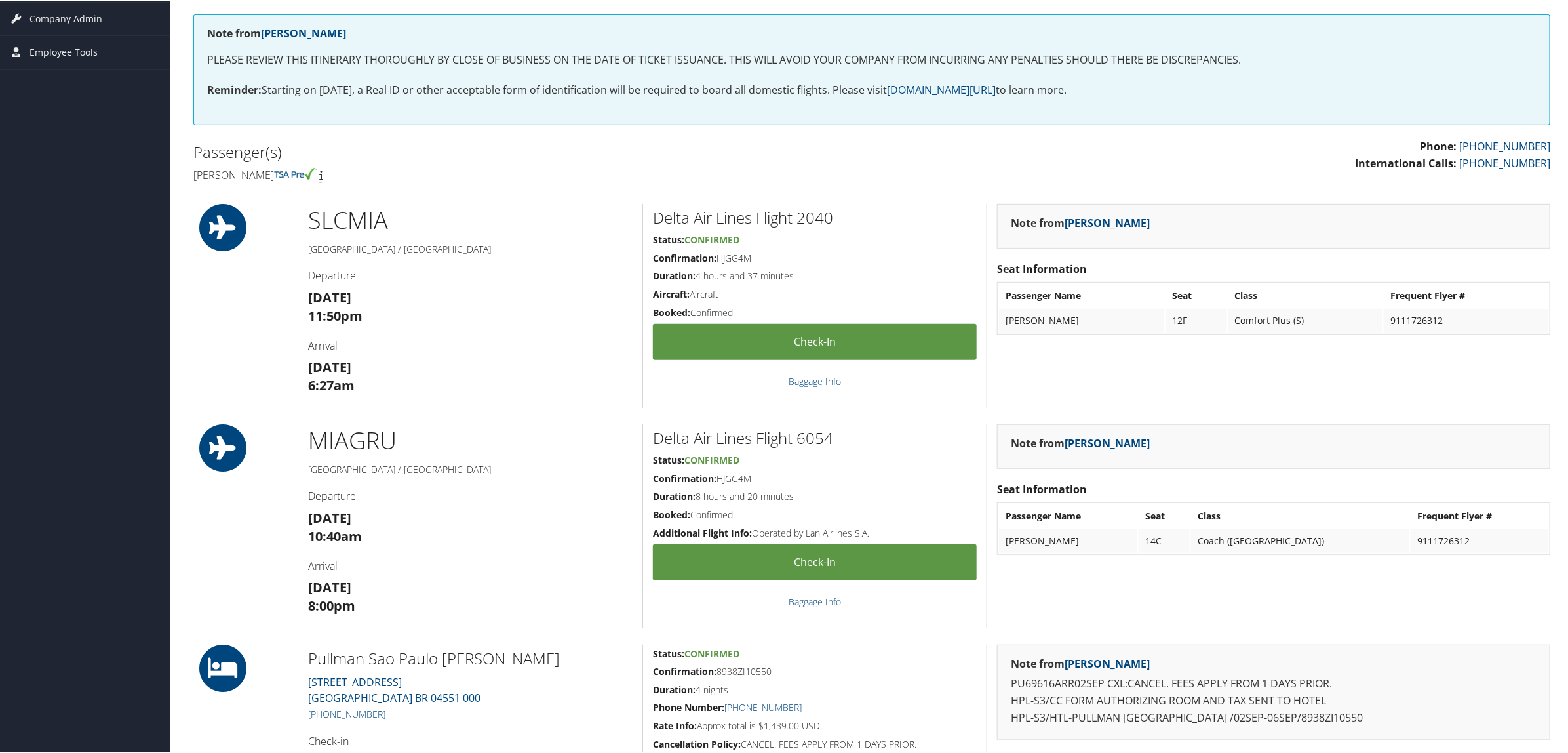
scroll to position [492, 0]
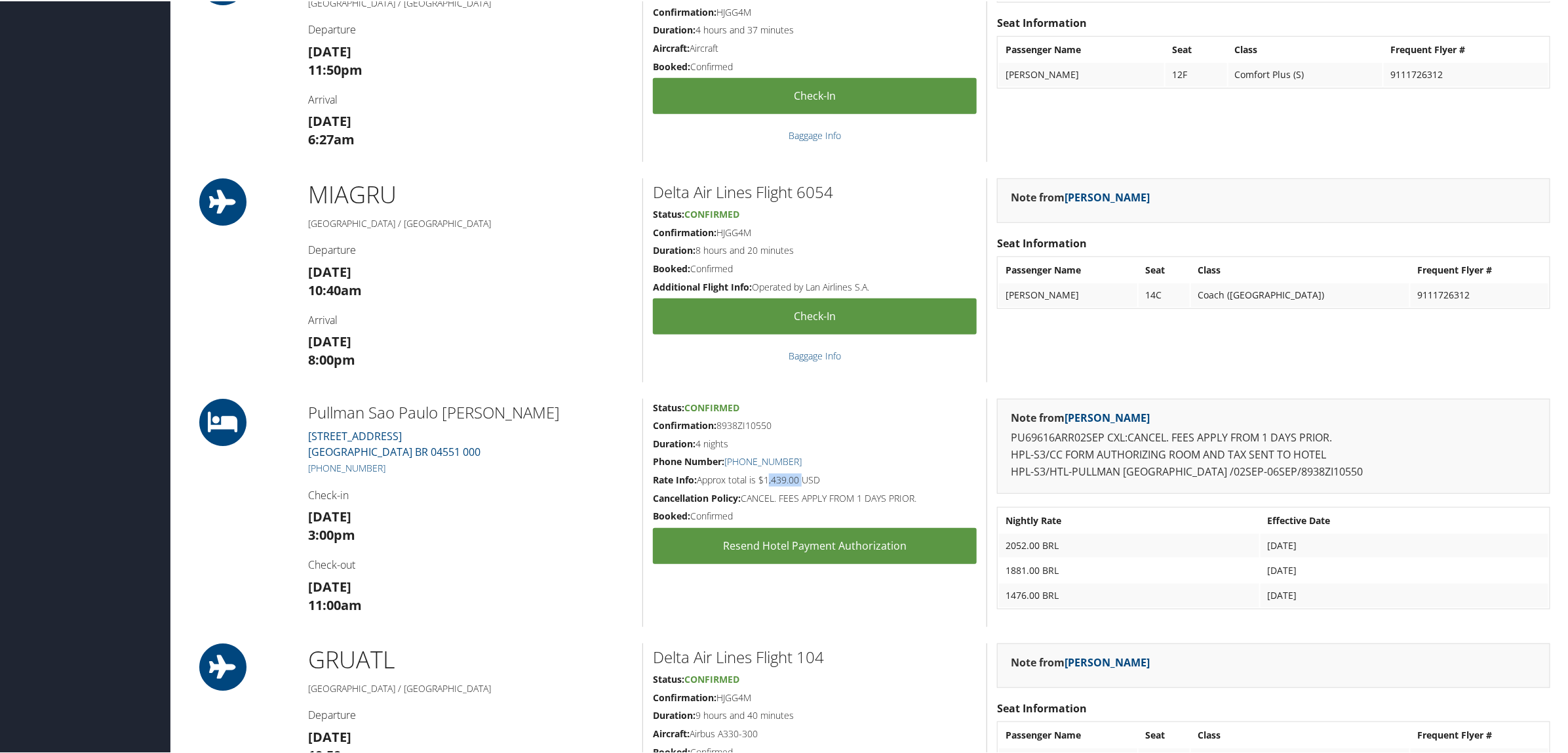
drag, startPoint x: 765, startPoint y: 477, endPoint x: 800, endPoint y: 480, distance: 35.1
click at [800, 480] on h5 "Rate Info: Approx total is $1,439.00 USD" at bounding box center [815, 478] width 324 height 13
copy h5 "1,439.00"
